Goal: Information Seeking & Learning: Learn about a topic

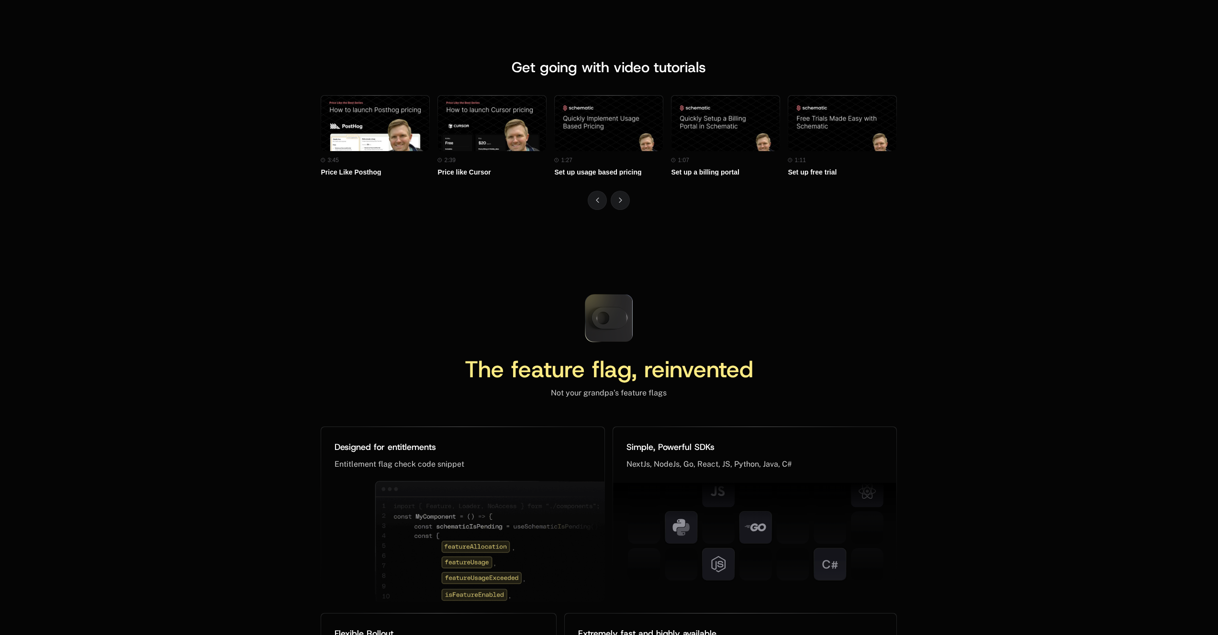
scroll to position [4187, 0]
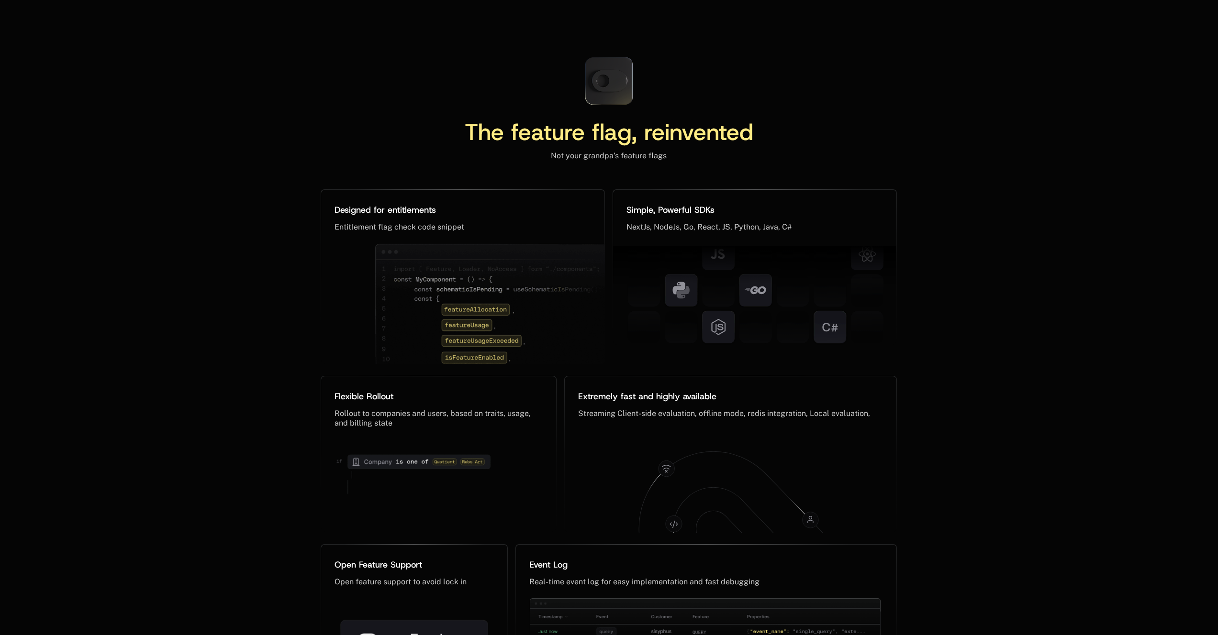
scroll to position [4164, 0]
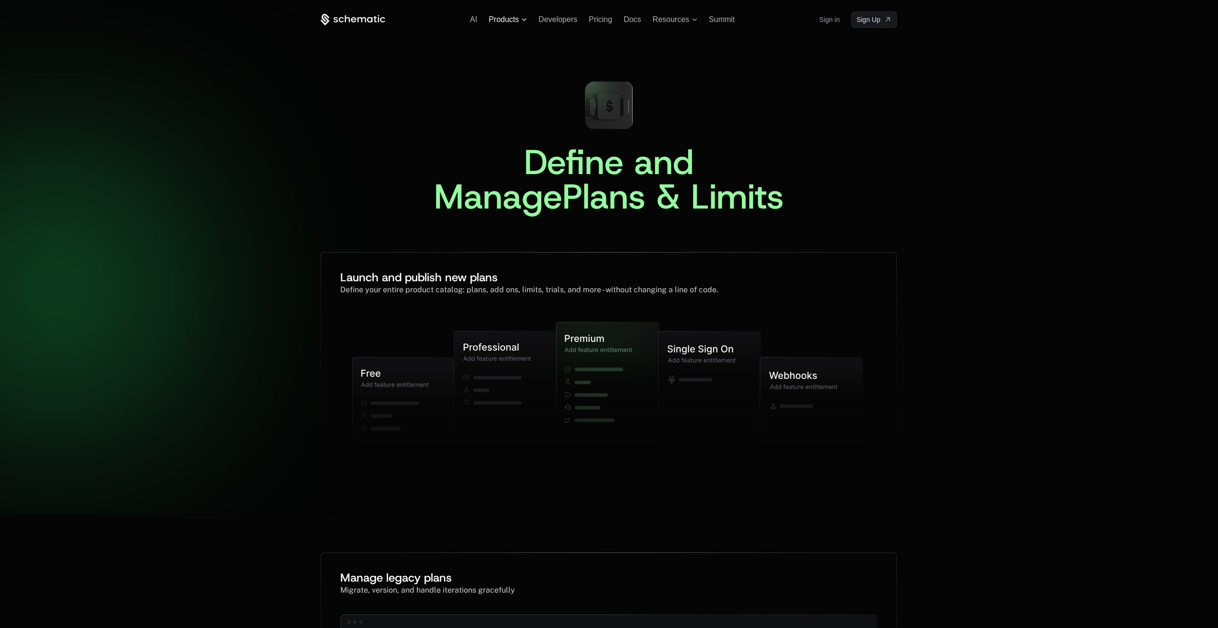
click at [489, 21] on span "Products" at bounding box center [504, 19] width 30 height 9
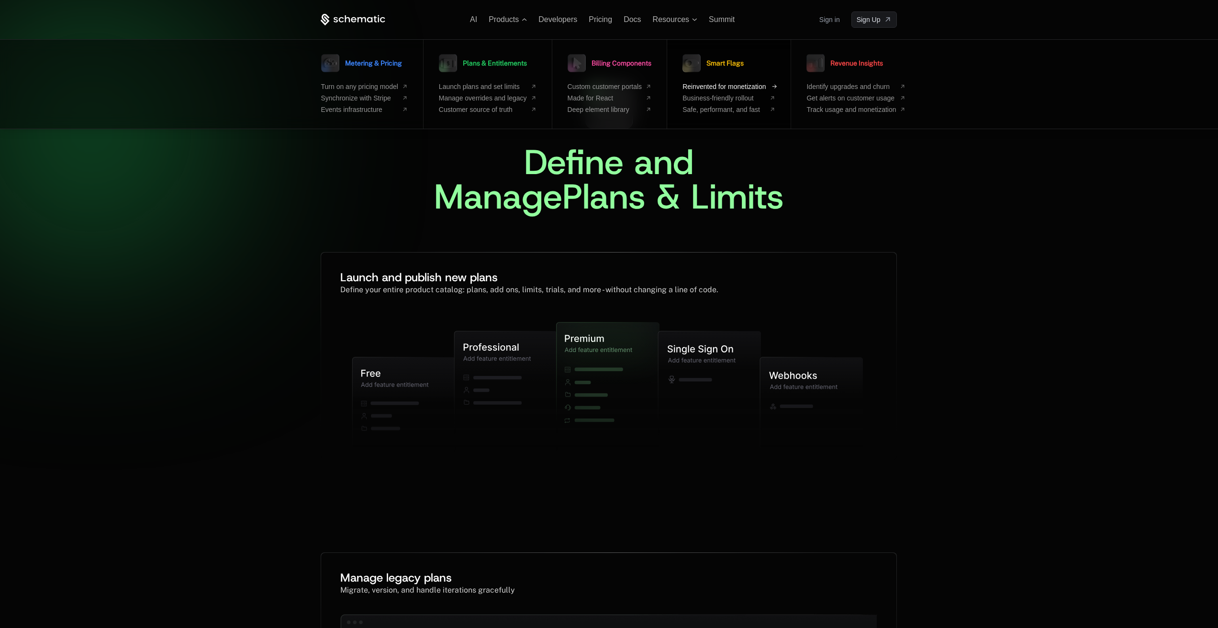
click at [721, 87] on span "Reinvented for monetization" at bounding box center [723, 87] width 83 height 8
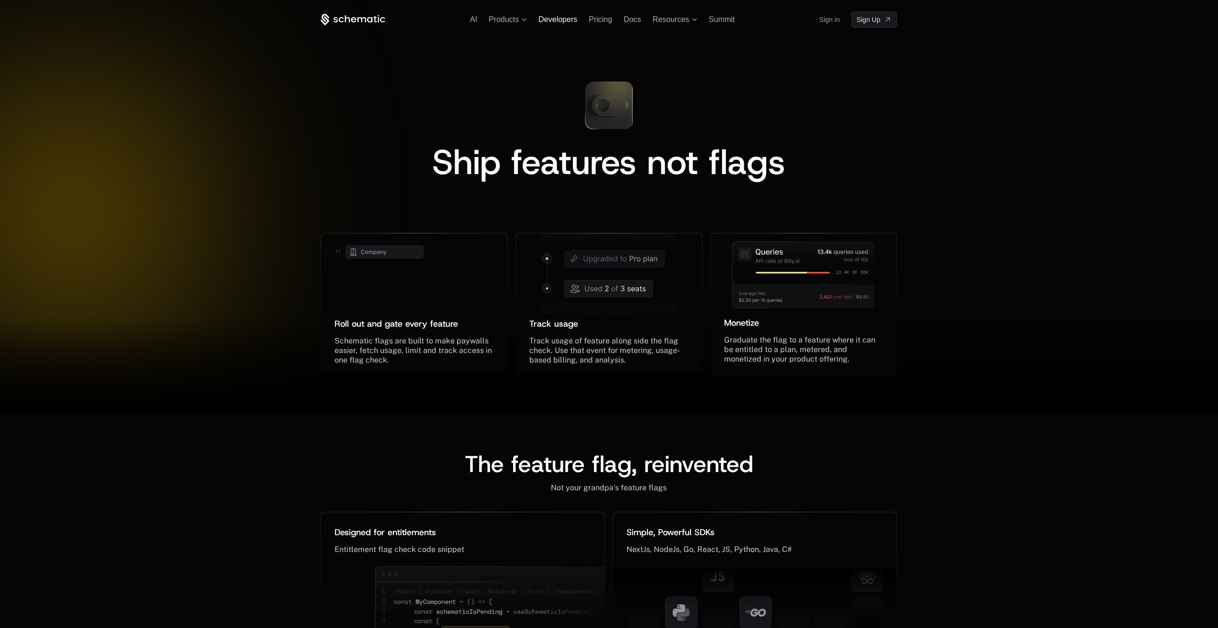
click at [553, 23] on span "Developers" at bounding box center [557, 19] width 39 height 8
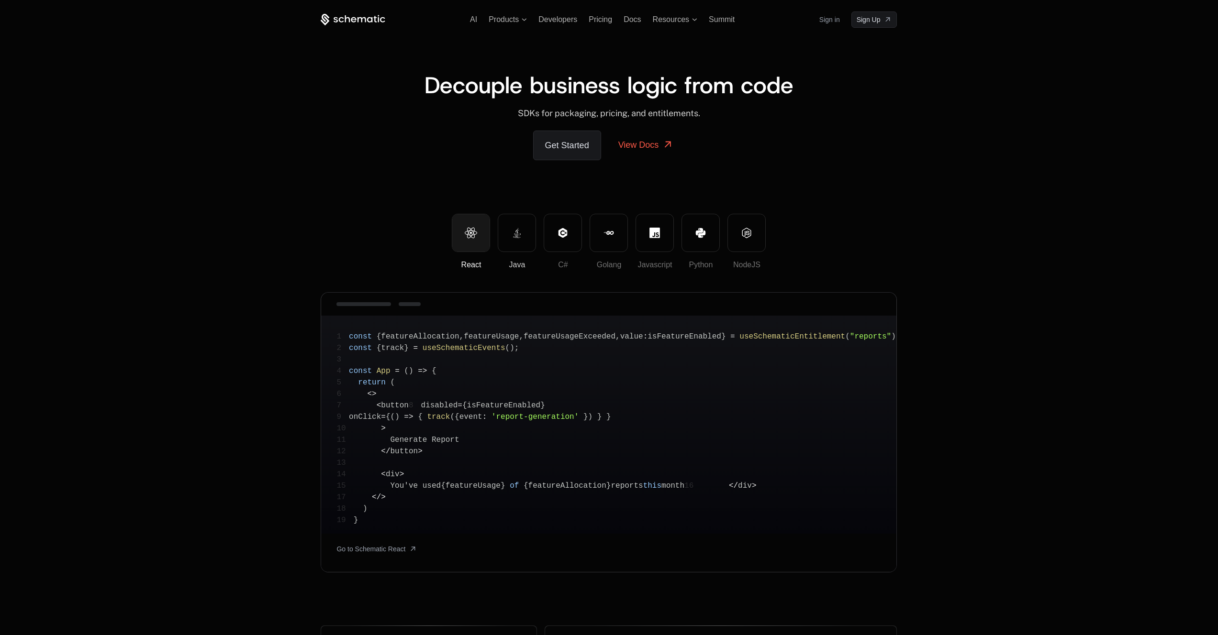
click at [511, 238] on button "Java" at bounding box center [517, 233] width 38 height 38
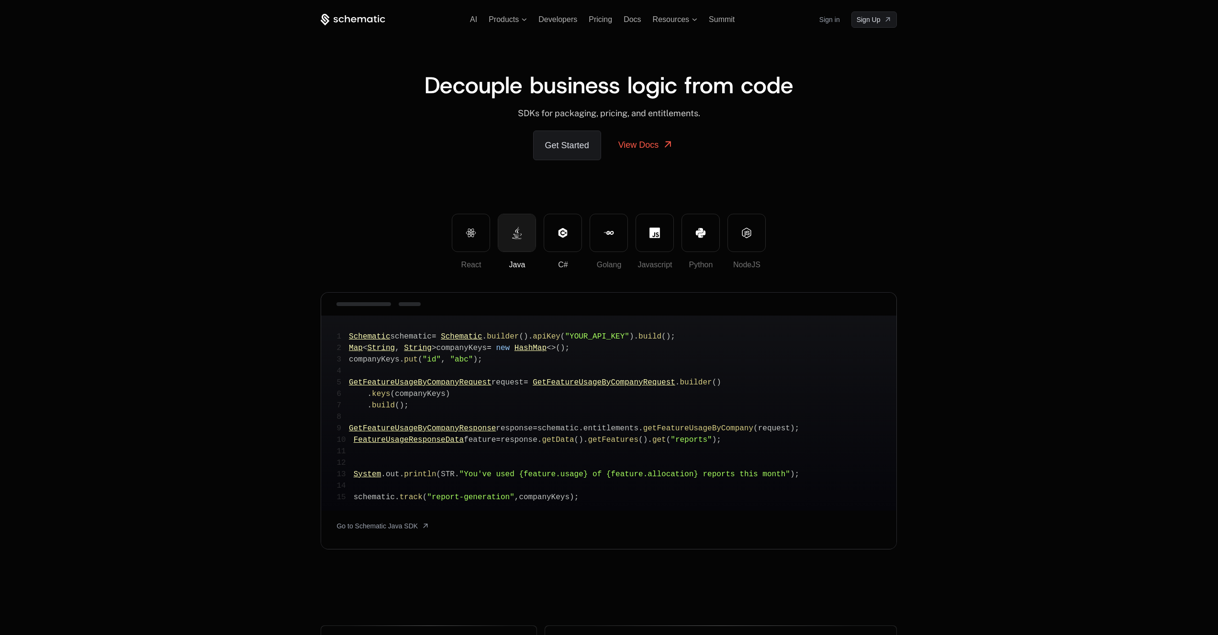
click at [564, 236] on icon at bounding box center [562, 233] width 9 height 10
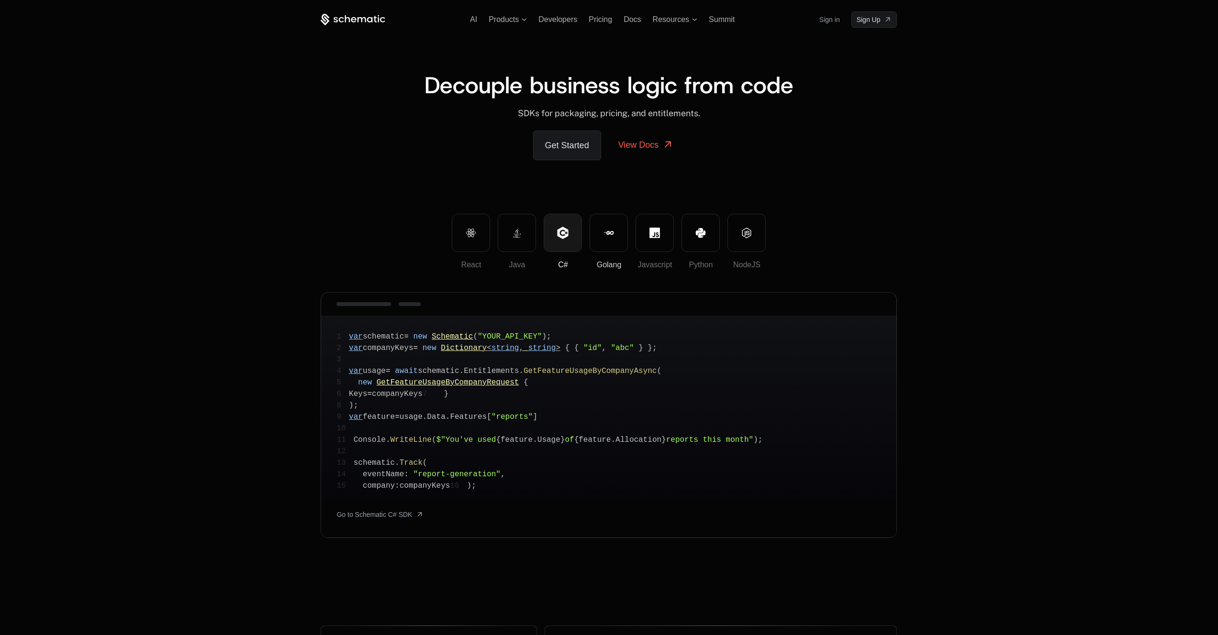
click at [614, 236] on icon at bounding box center [608, 233] width 11 height 11
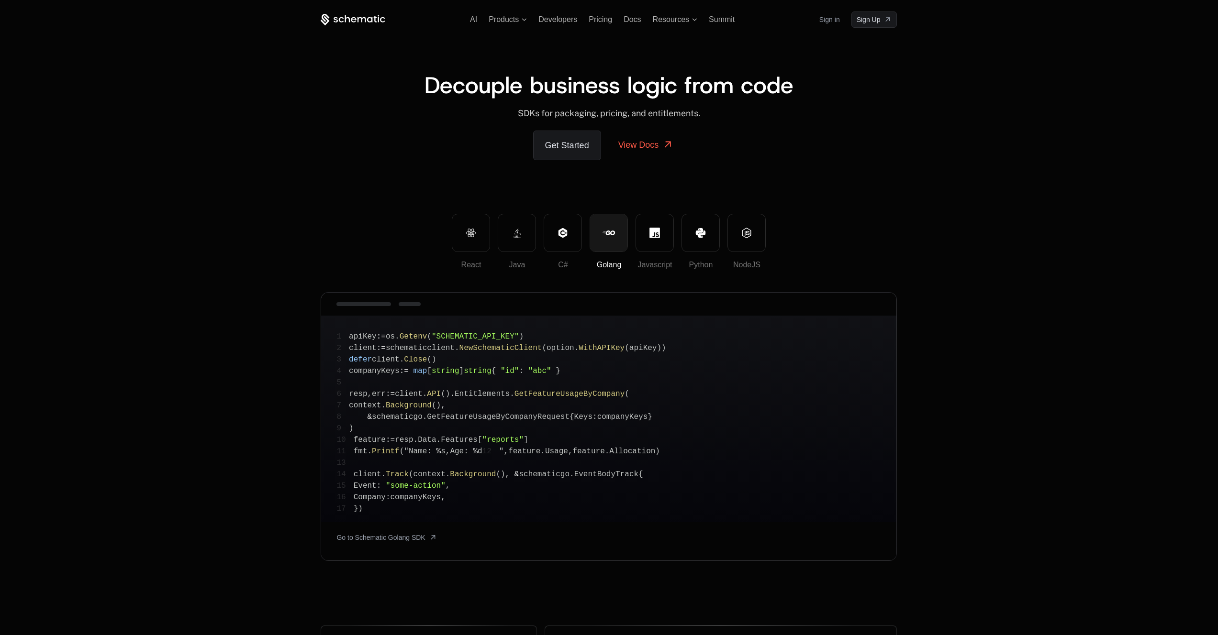
click at [857, 158] on div "Get Started View Docs" at bounding box center [609, 146] width 576 height 30
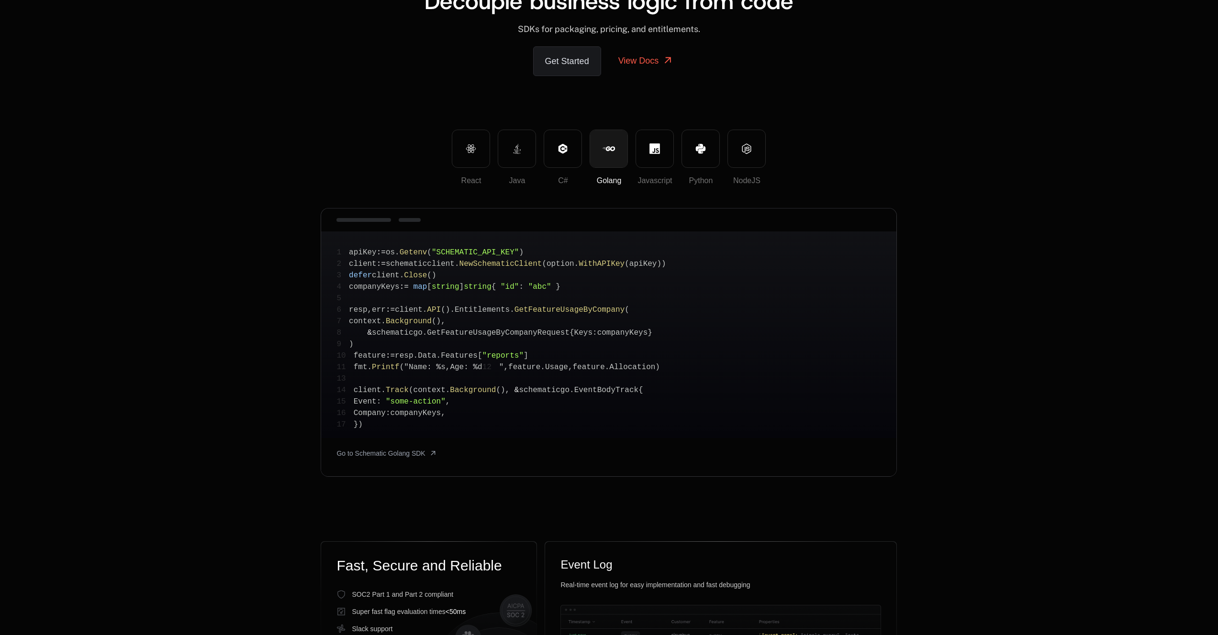
scroll to position [78, 0]
